Goal: Information Seeking & Learning: Understand process/instructions

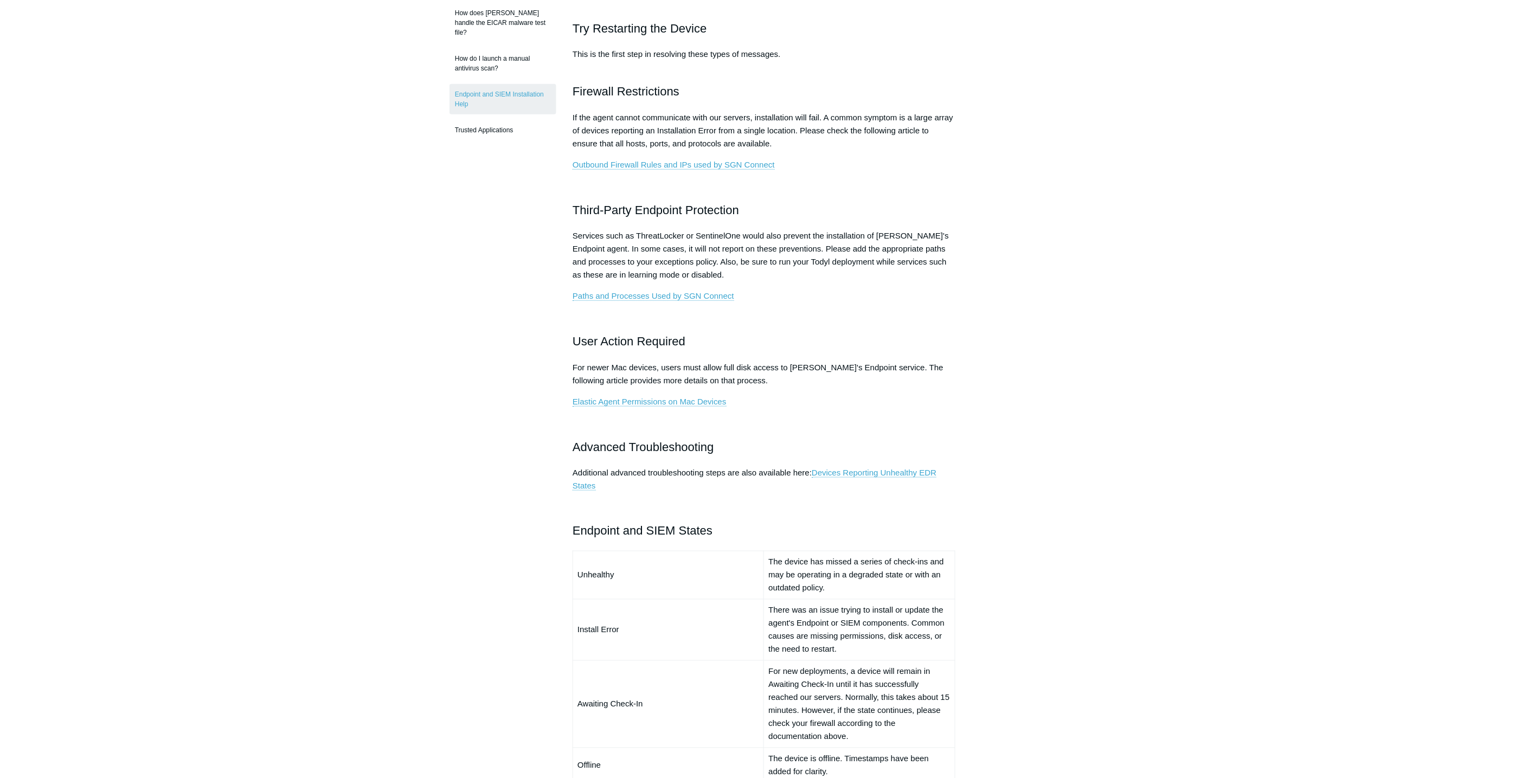
scroll to position [361, 0]
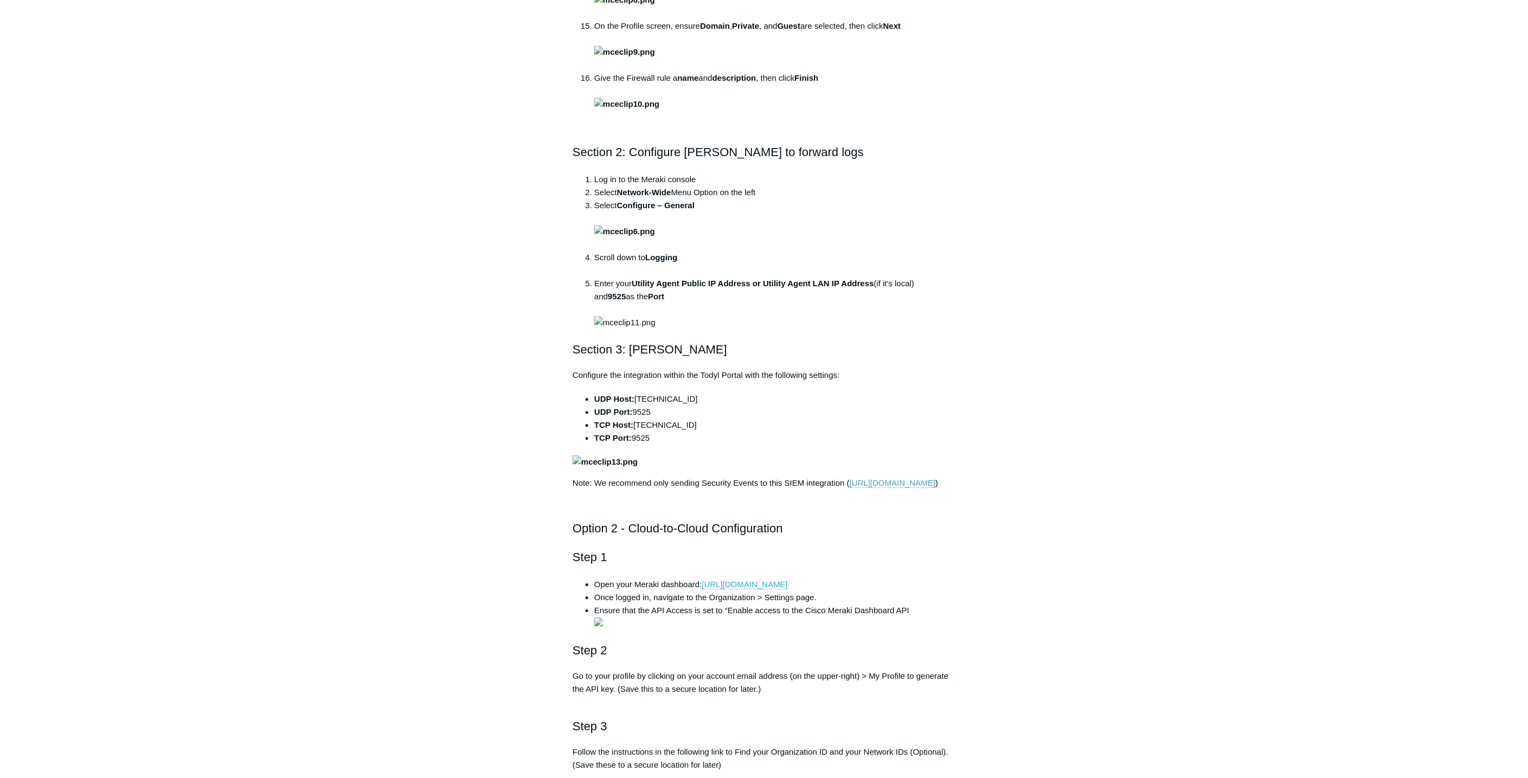
scroll to position [1084, 0]
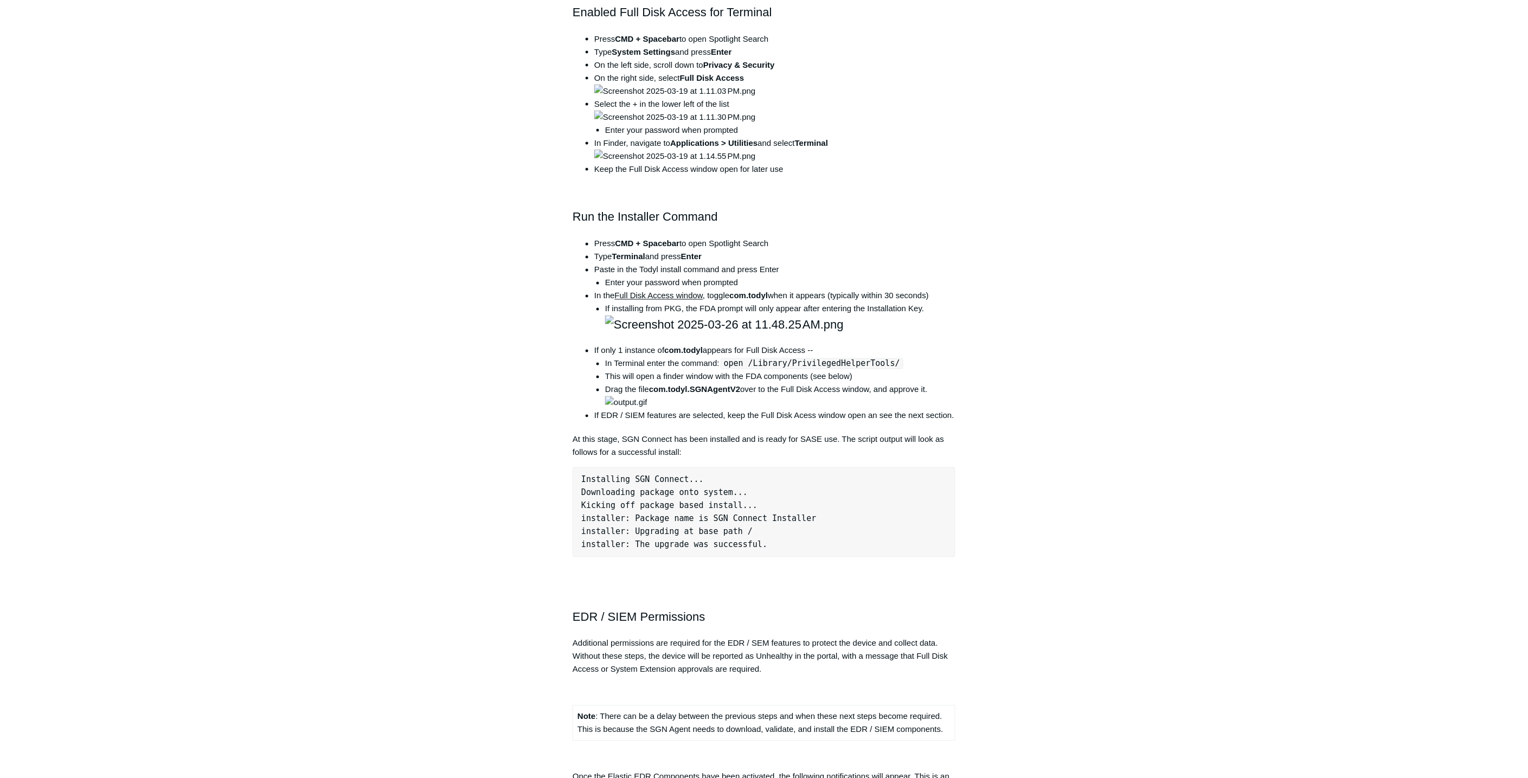
scroll to position [481, 0]
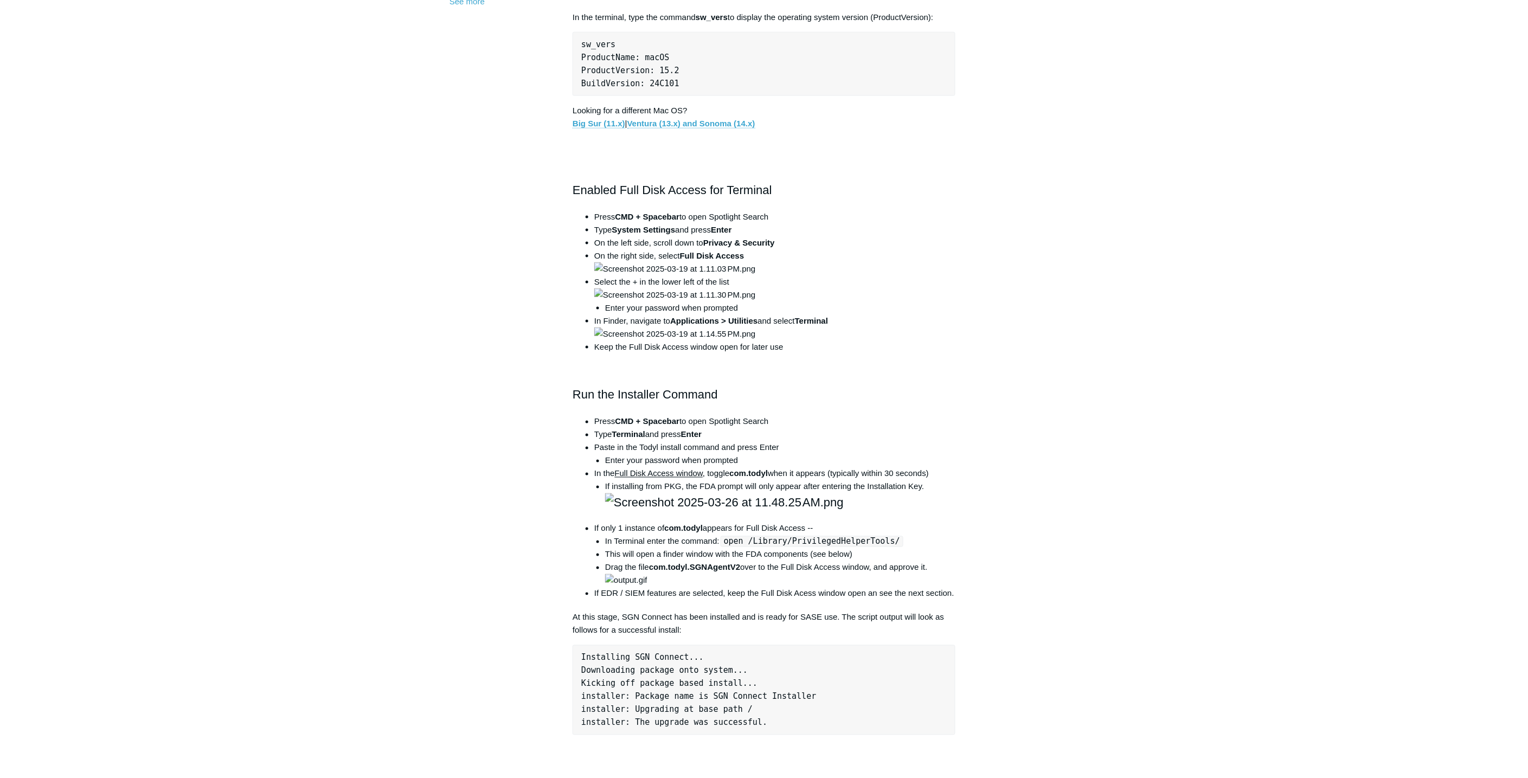
click at [274, 319] on main "Todyl Support Center The SGN Connect Agent SGN Connect Agent Articles in this s…" at bounding box center [764, 603] width 1528 height 2092
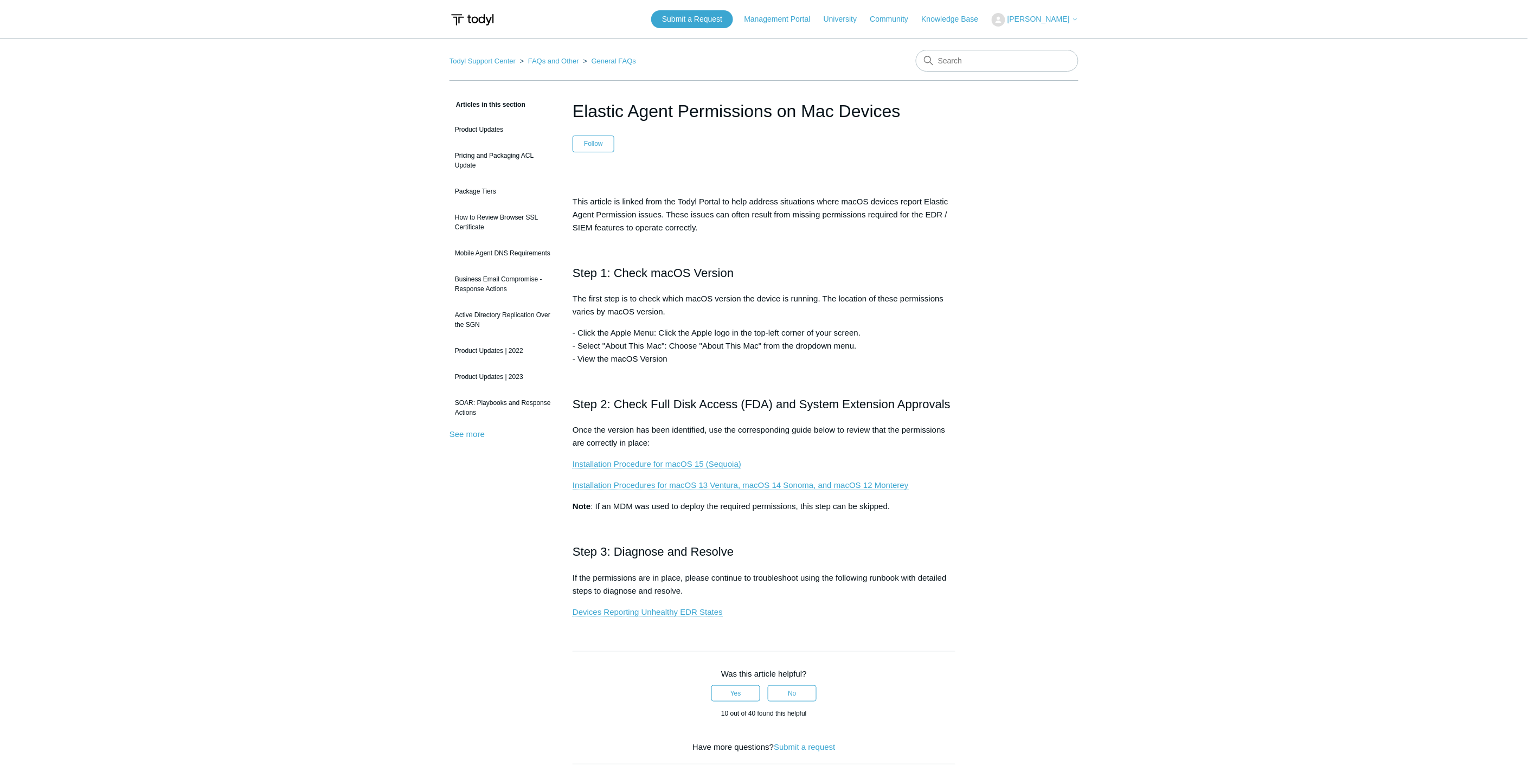
click at [274, 319] on main "Todyl Support Center FAQs and Other General FAQs Articles in this section Produ…" at bounding box center [764, 506] width 1528 height 937
